Goal: Check status: Check status

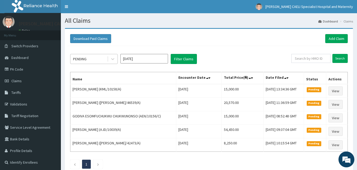
click at [102, 60] on div "PENDING" at bounding box center [88, 59] width 37 height 8
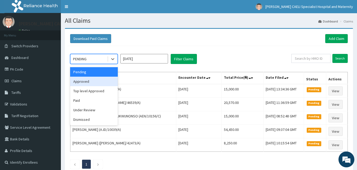
click at [100, 80] on div "Approved" at bounding box center [94, 82] width 48 height 10
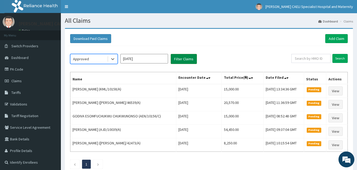
click at [183, 61] on button "Filter Claims" at bounding box center [184, 59] width 26 height 10
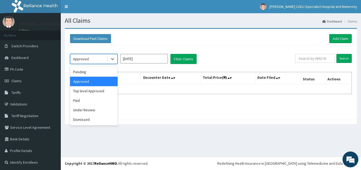
click at [100, 62] on div "Approved" at bounding box center [88, 59] width 37 height 8
click at [99, 92] on div "Top level Approved" at bounding box center [94, 91] width 48 height 10
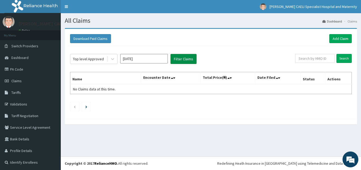
click at [181, 59] on button "Filter Claims" at bounding box center [184, 59] width 26 height 10
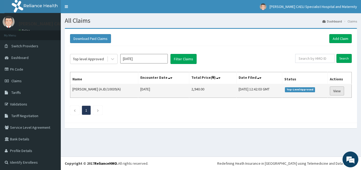
click at [330, 91] on link "View" at bounding box center [337, 90] width 14 height 9
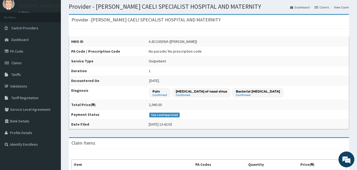
scroll to position [27, 0]
